Goal: Information Seeking & Learning: Learn about a topic

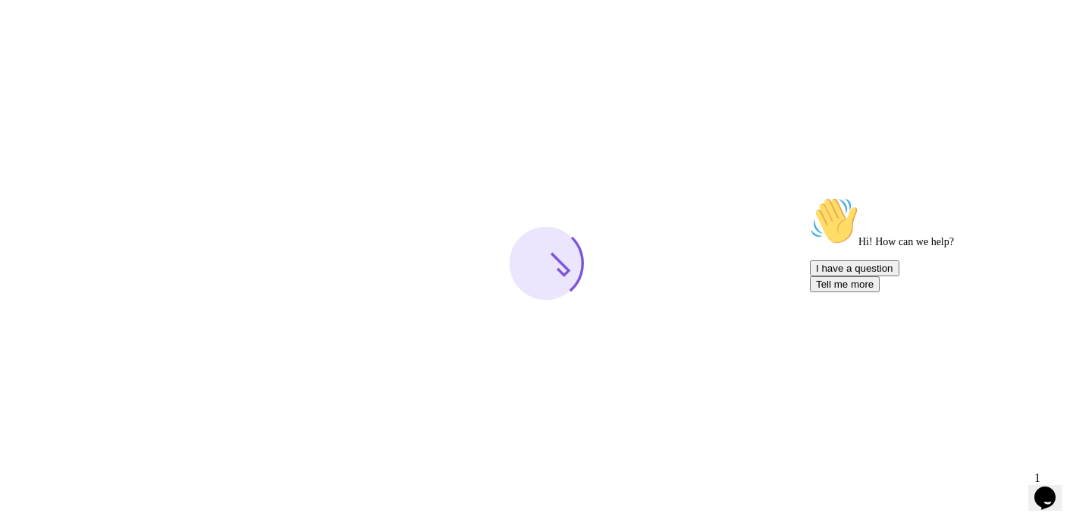
click at [1056, 494] on icon "Chat widget" at bounding box center [1044, 497] width 21 height 23
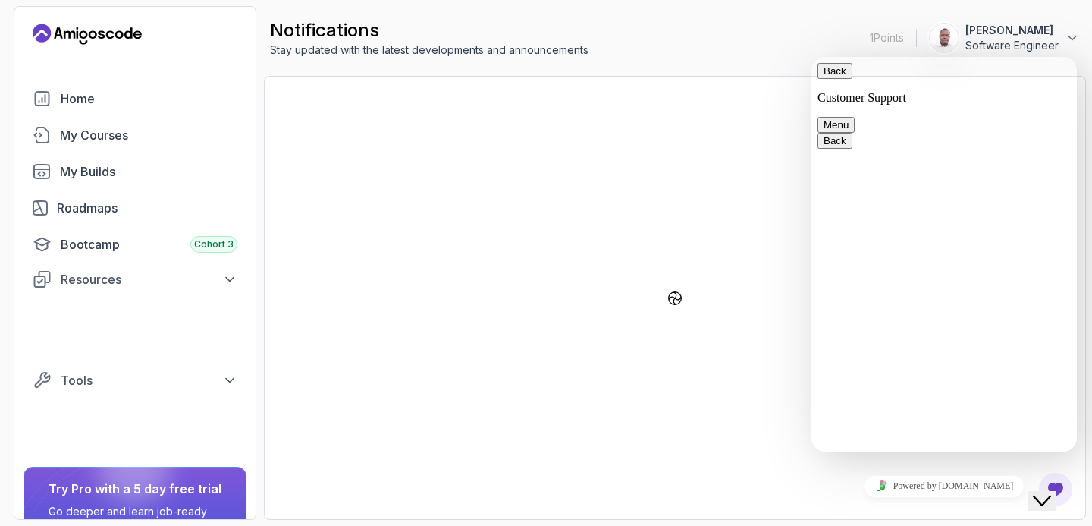
click at [1051, 494] on icon "Close Chat This icon closes the chat window." at bounding box center [1042, 500] width 18 height 18
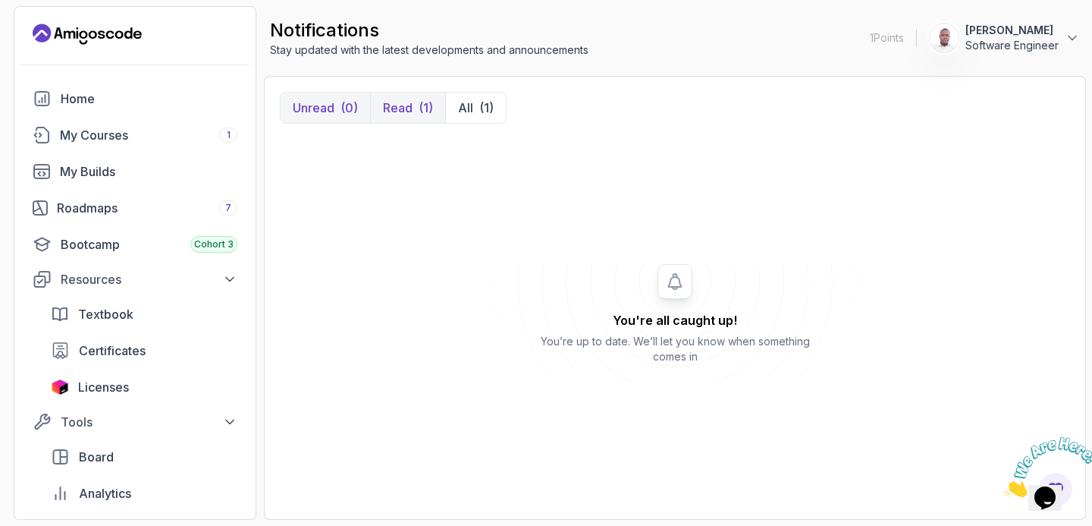
click at [410, 62] on p "Read" at bounding box center [404, 50] width 33 height 24
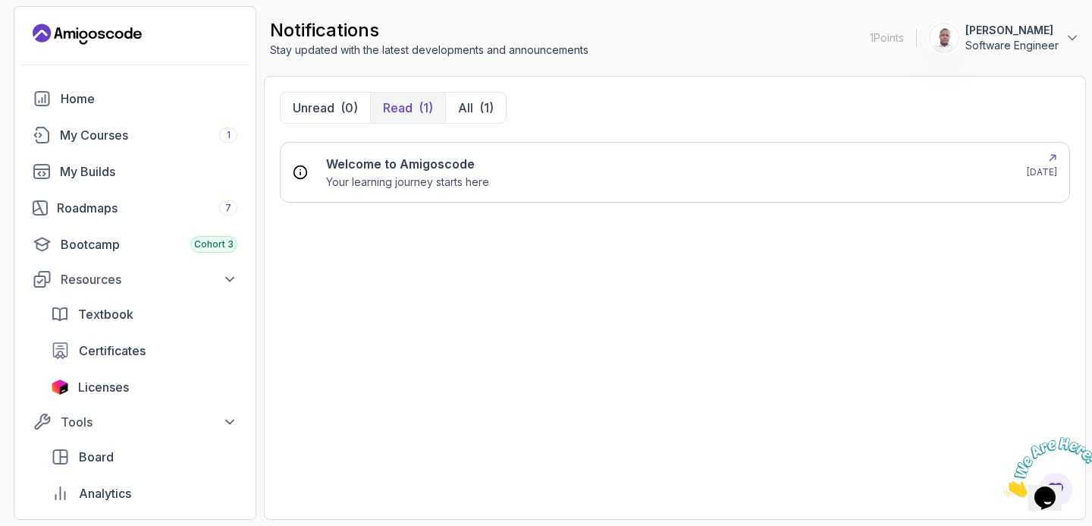
click at [503, 180] on div "Welcome to Amigoscode Your learning journey starts here" at bounding box center [667, 172] width 683 height 35
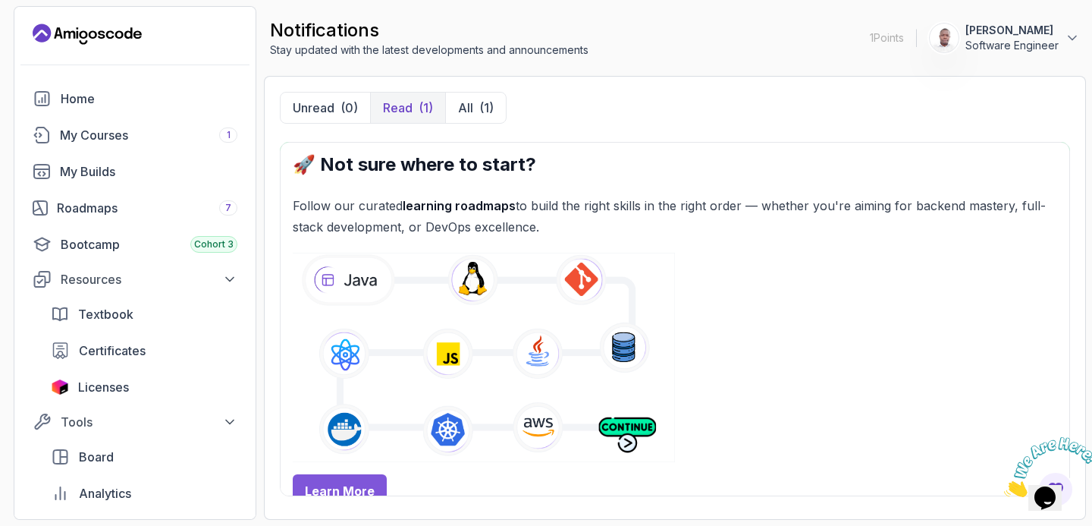
scroll to position [686, 0]
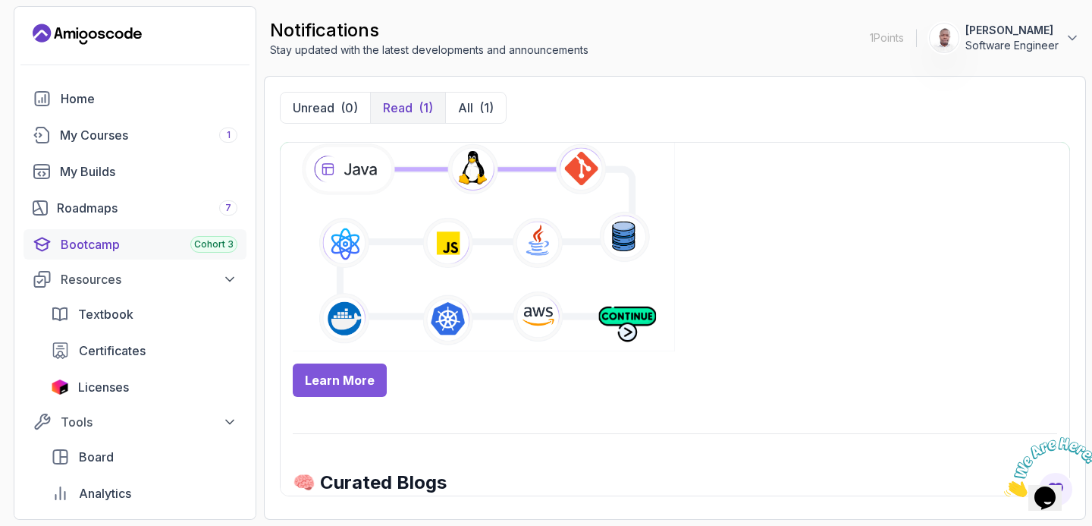
click at [139, 240] on div "Bootcamp Cohort 3" at bounding box center [149, 244] width 177 height 18
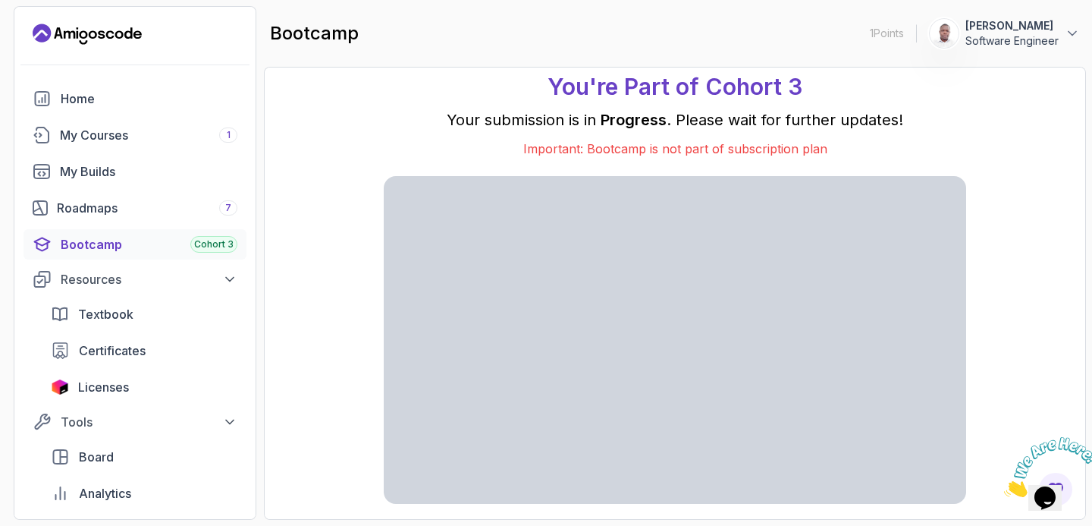
scroll to position [34, 0]
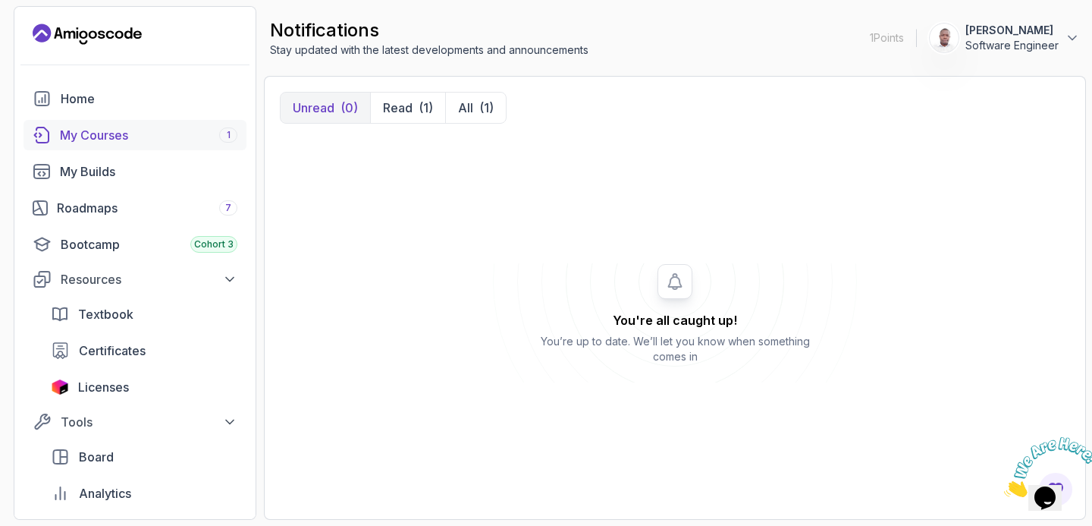
click at [135, 140] on div "My Courses 1" at bounding box center [148, 135] width 177 height 18
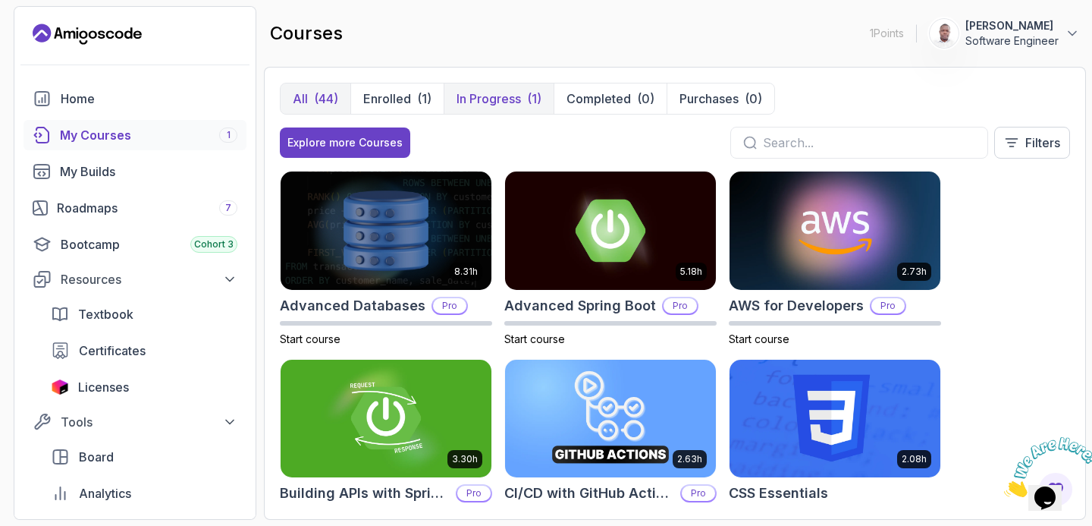
click at [504, 98] on p "In Progress" at bounding box center [489, 98] width 64 height 18
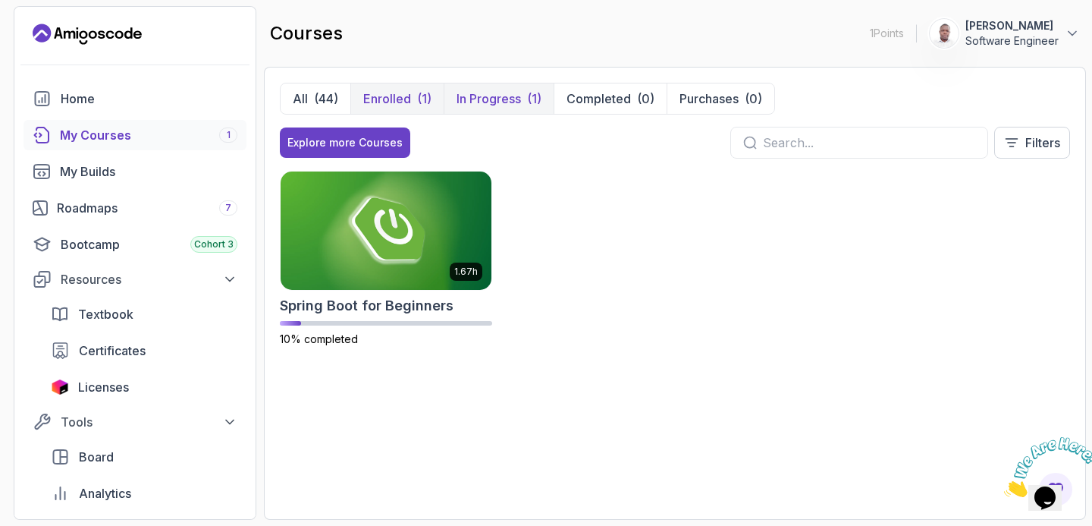
click at [411, 99] on button "Enrolled (1)" at bounding box center [396, 98] width 93 height 30
click at [327, 96] on div "(44)" at bounding box center [326, 98] width 24 height 18
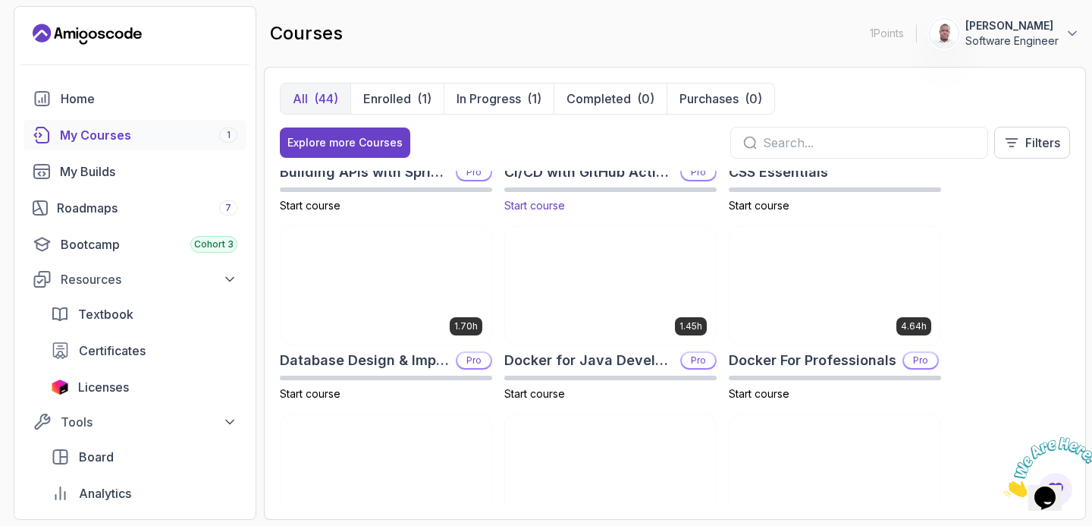
scroll to position [322, 0]
